Goal: Navigation & Orientation: Find specific page/section

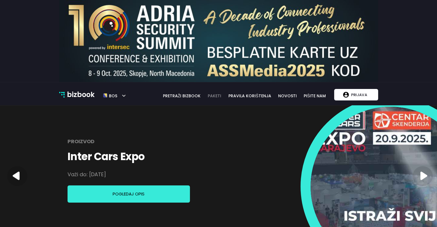
click at [222, 95] on link "paketi" at bounding box center [214, 96] width 20 height 6
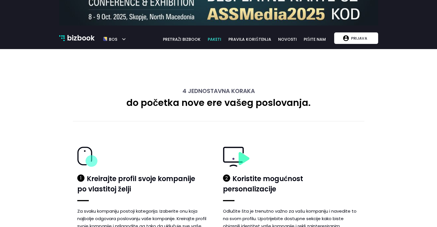
scroll to position [11, 0]
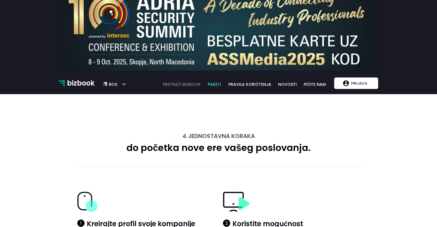
click at [192, 84] on link "pretraži bizbook" at bounding box center [181, 84] width 45 height 6
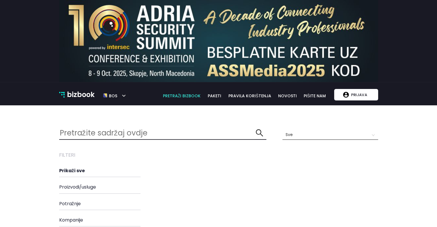
scroll to position [86, 0]
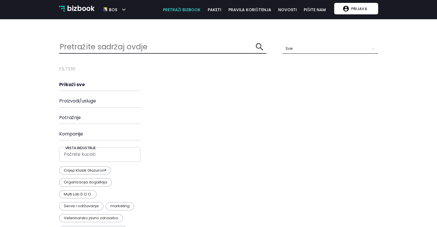
click at [83, 100] on h4 "Proizvodi/usluge" at bounding box center [110, 100] width 102 height 5
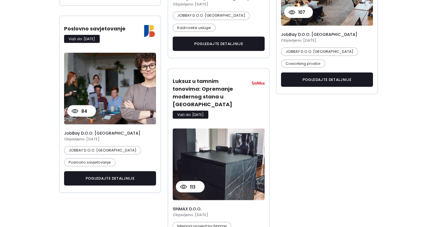
scroll to position [1149, 0]
